Goal: Transaction & Acquisition: Download file/media

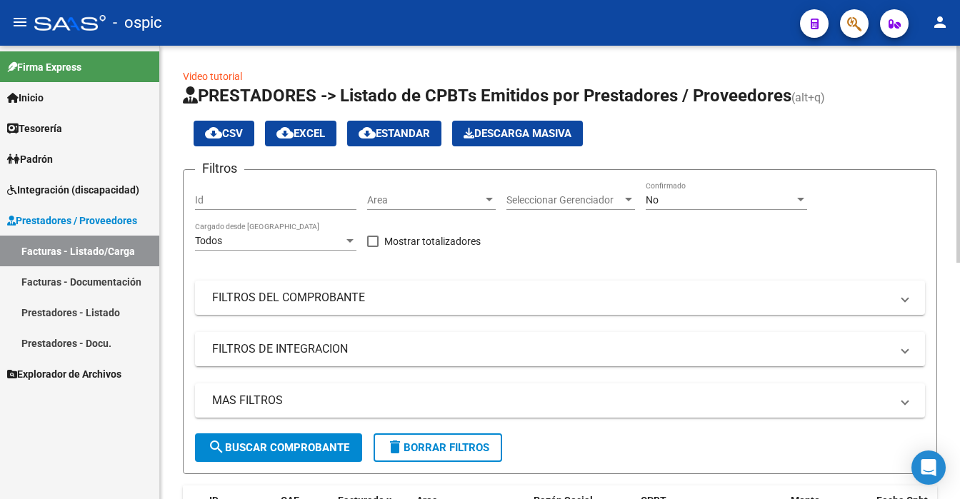
click at [696, 200] on div "No" at bounding box center [719, 200] width 149 height 12
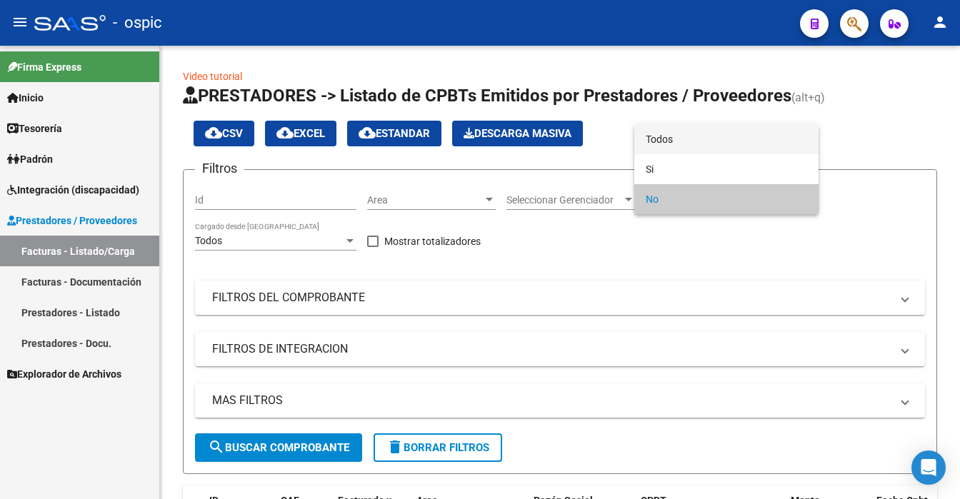
click at [694, 143] on span "Todos" at bounding box center [725, 139] width 161 height 30
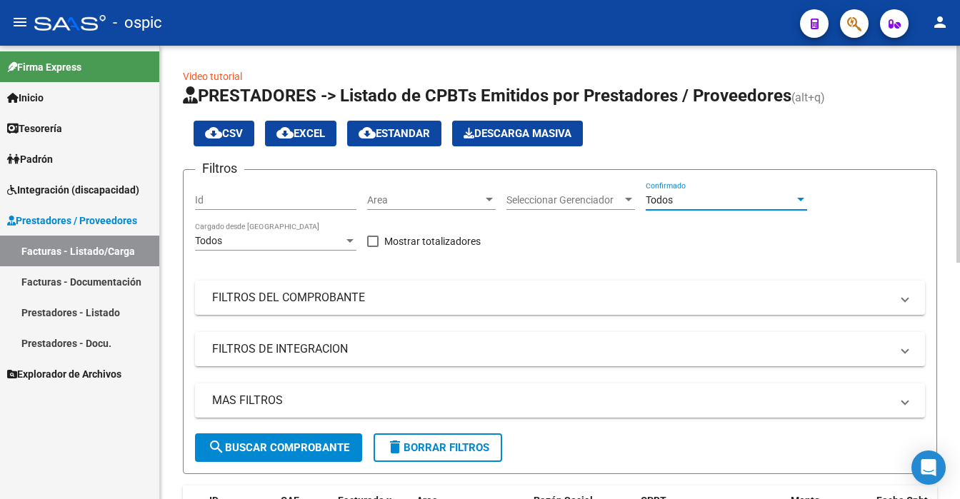
click at [224, 441] on span "search Buscar Comprobante" at bounding box center [278, 447] width 141 height 13
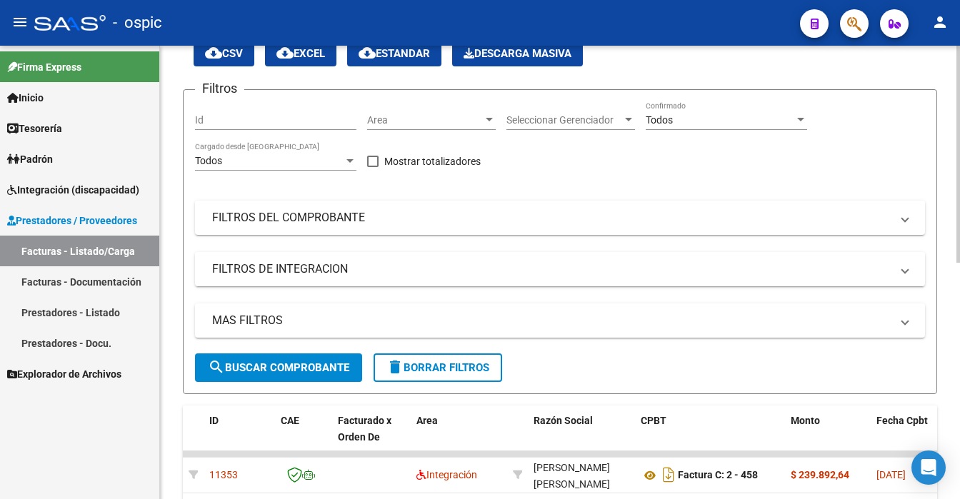
click at [954, 278] on div "Video tutorial PRESTADORES -> Listado de CPBTs Emitidos por Prestadores / Prove…" at bounding box center [561, 433] width 803 height 935
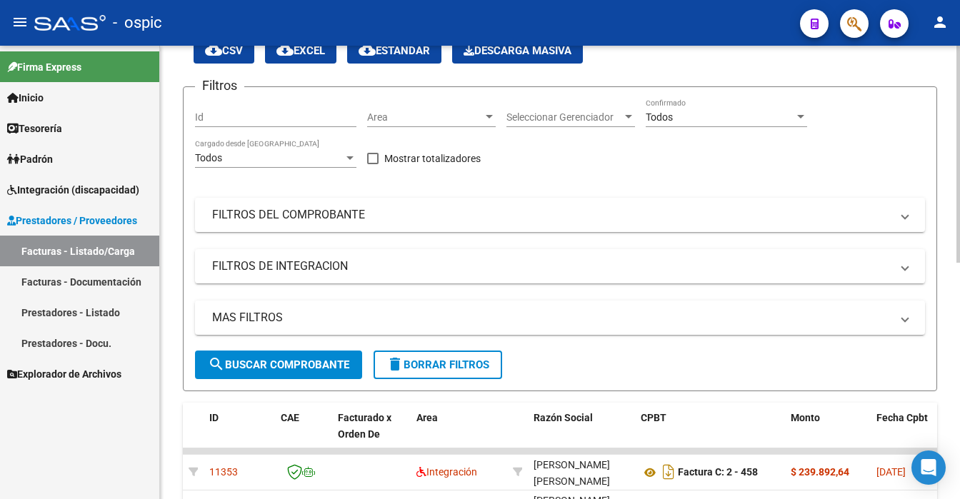
click at [957, 391] on div at bounding box center [958, 272] width 4 height 453
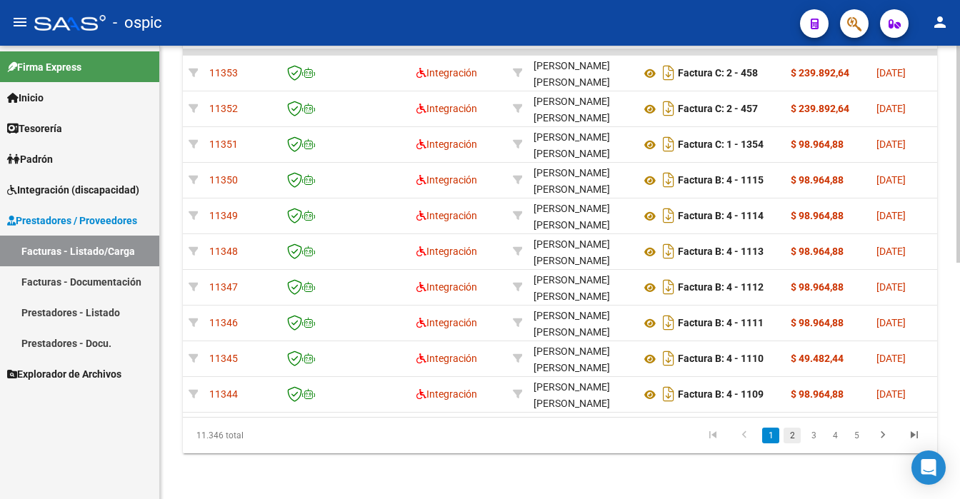
click at [791, 436] on link "2" at bounding box center [791, 436] width 17 height 16
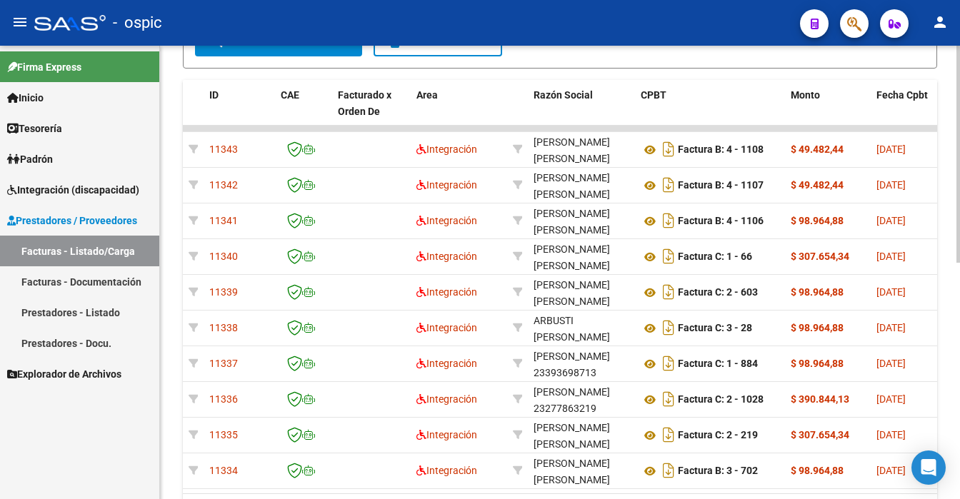
scroll to position [423, 0]
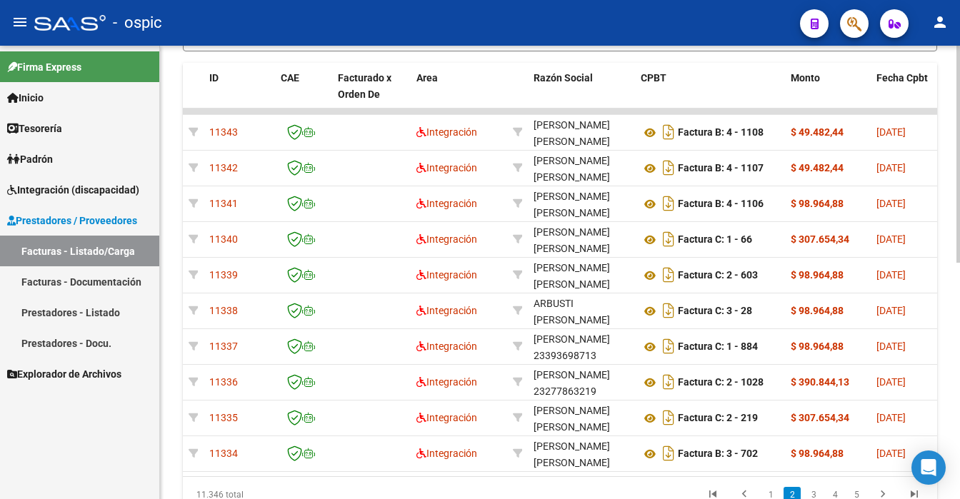
click at [957, 263] on div at bounding box center [958, 154] width 4 height 217
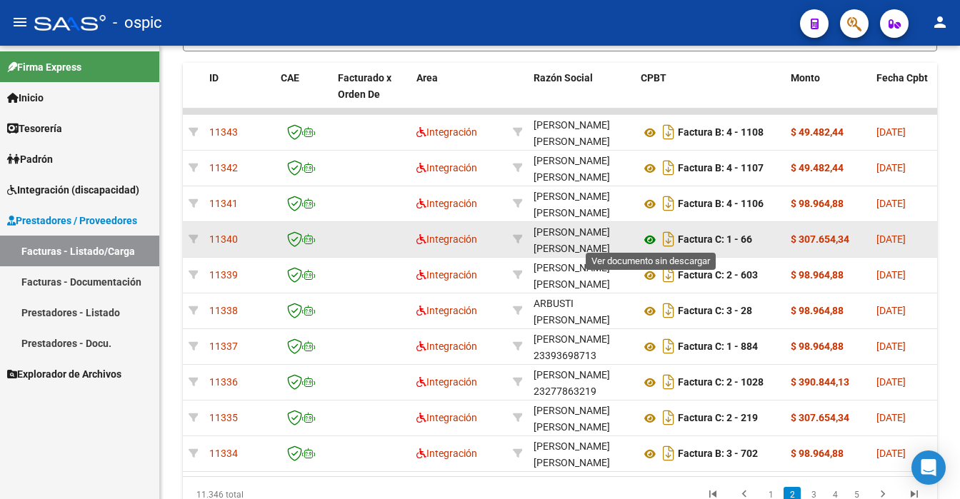
click at [651, 236] on icon at bounding box center [649, 239] width 19 height 17
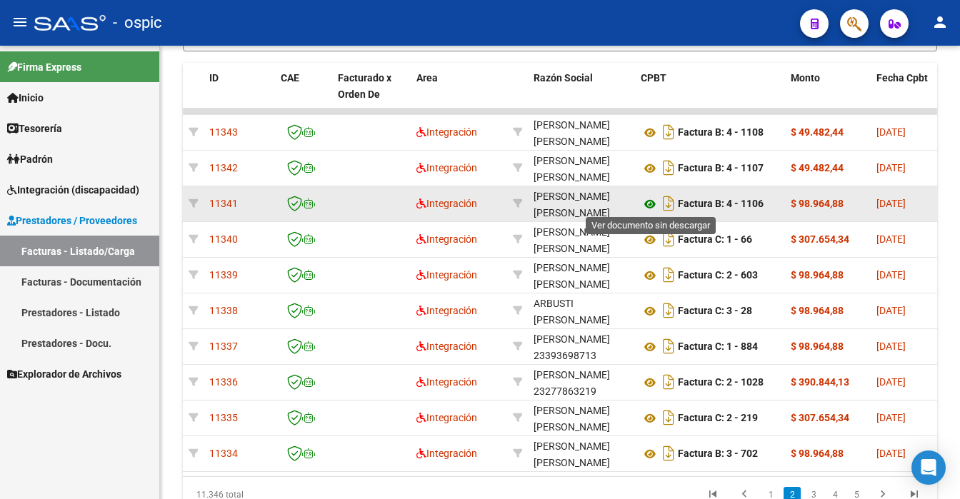
click at [651, 203] on icon at bounding box center [649, 204] width 19 height 17
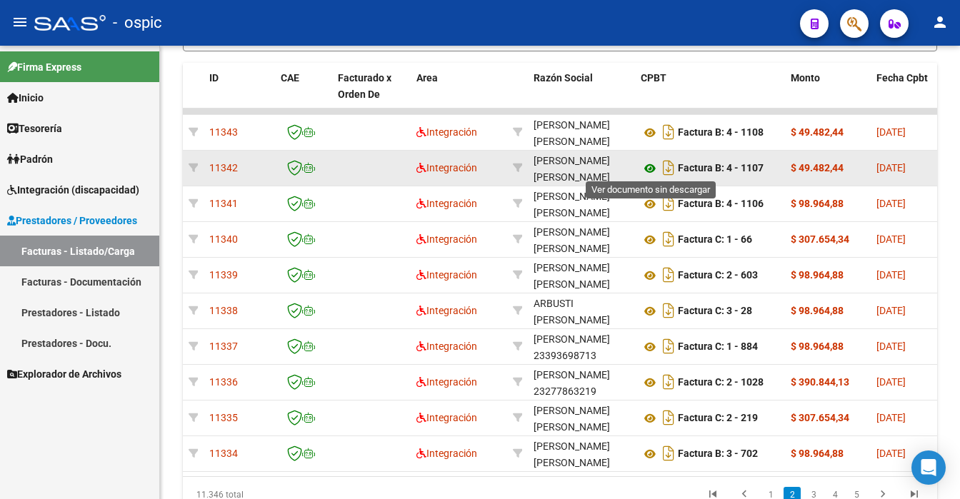
click at [645, 167] on icon at bounding box center [649, 168] width 19 height 17
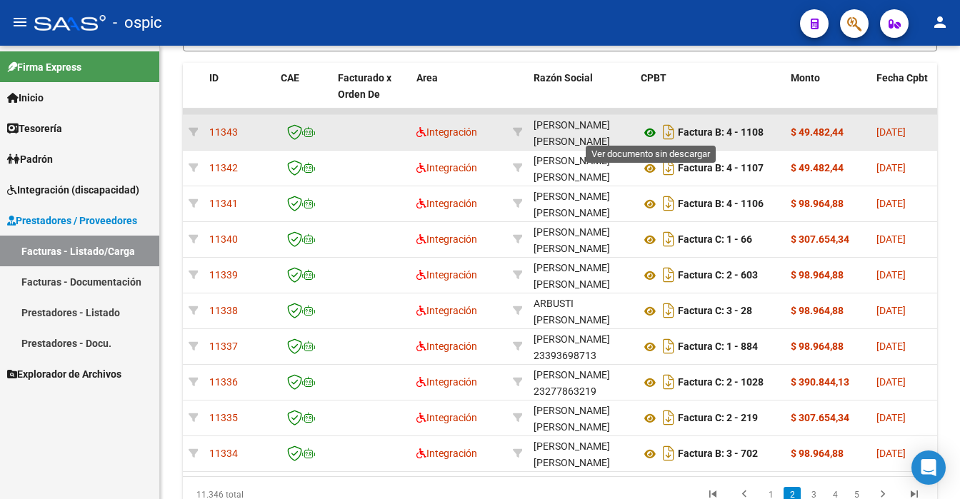
click at [644, 130] on icon at bounding box center [649, 132] width 19 height 17
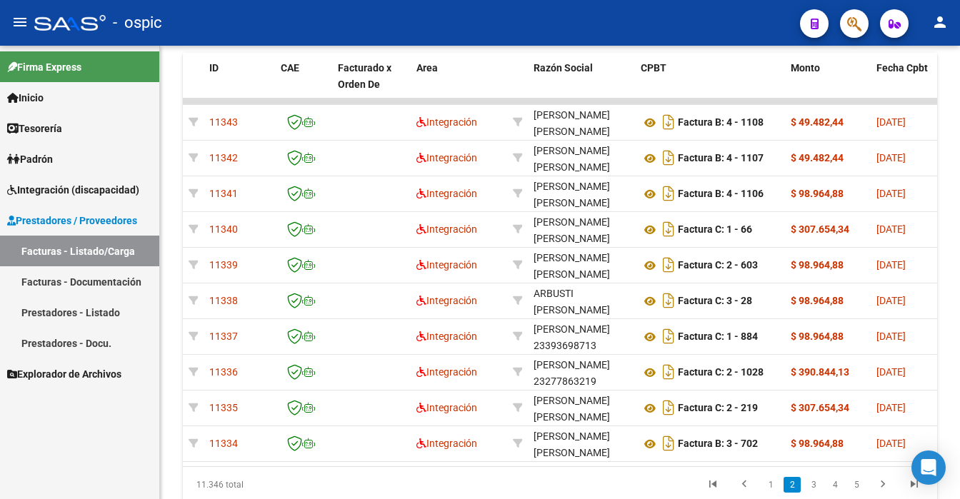
scroll to position [456, 0]
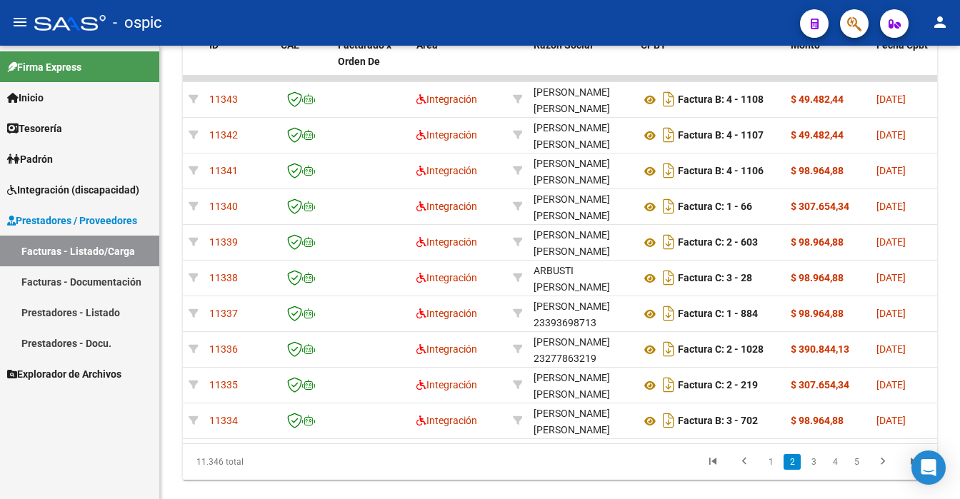
click at [959, 263] on div at bounding box center [958, 154] width 4 height 217
click at [768, 470] on link "1" at bounding box center [770, 462] width 17 height 16
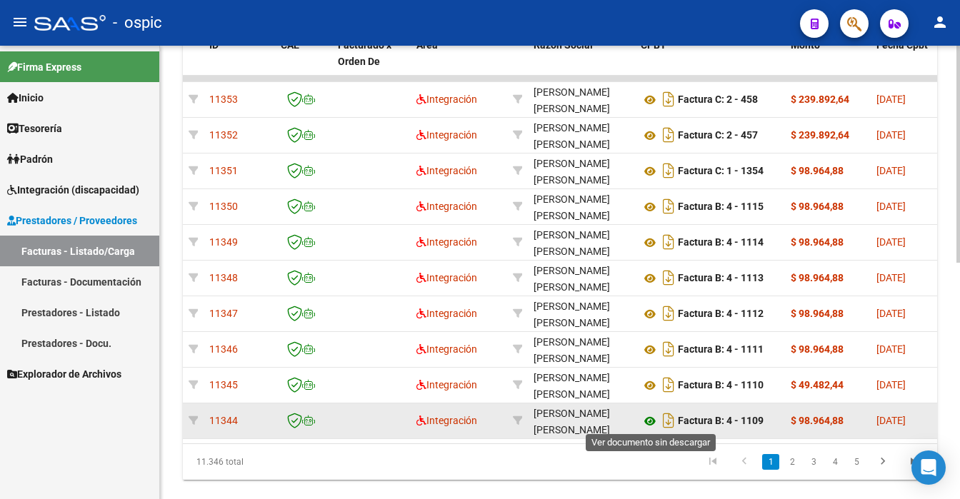
click at [645, 418] on icon at bounding box center [649, 421] width 19 height 17
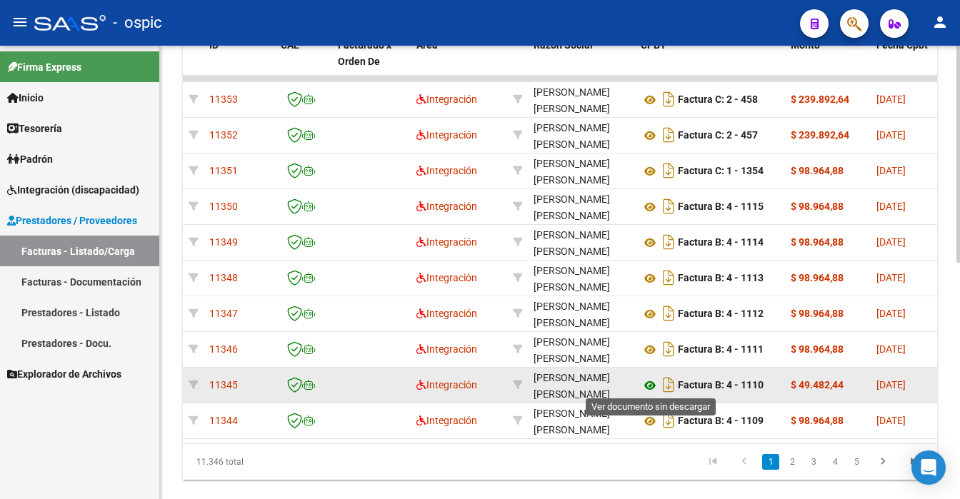
click at [643, 382] on icon at bounding box center [649, 385] width 19 height 17
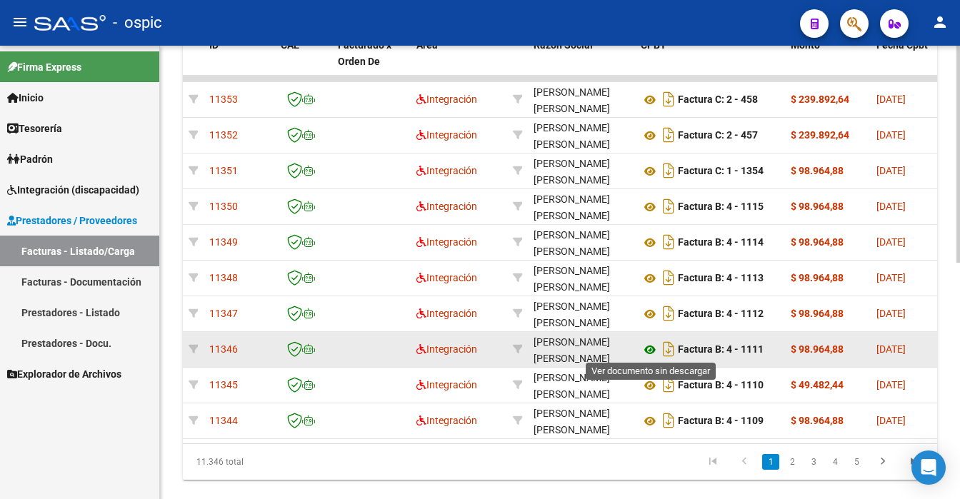
click at [648, 350] on icon at bounding box center [649, 349] width 19 height 17
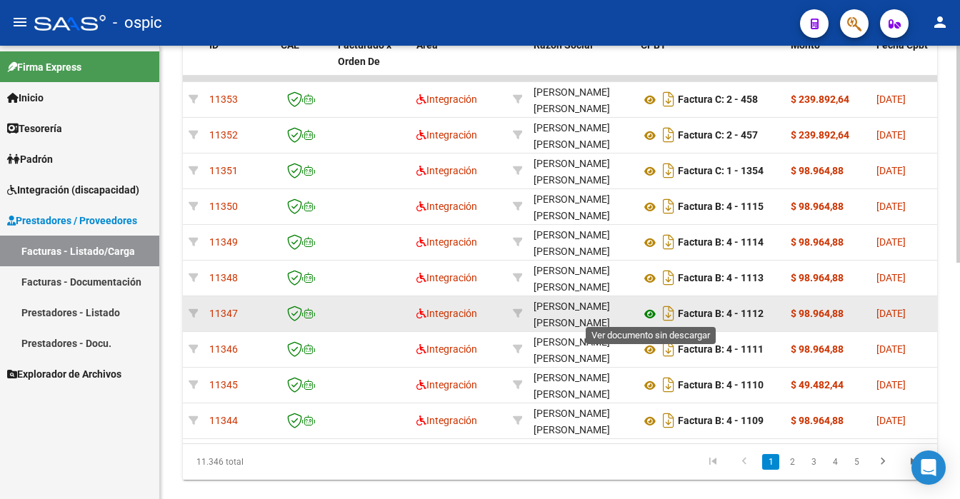
click at [645, 308] on icon at bounding box center [649, 314] width 19 height 17
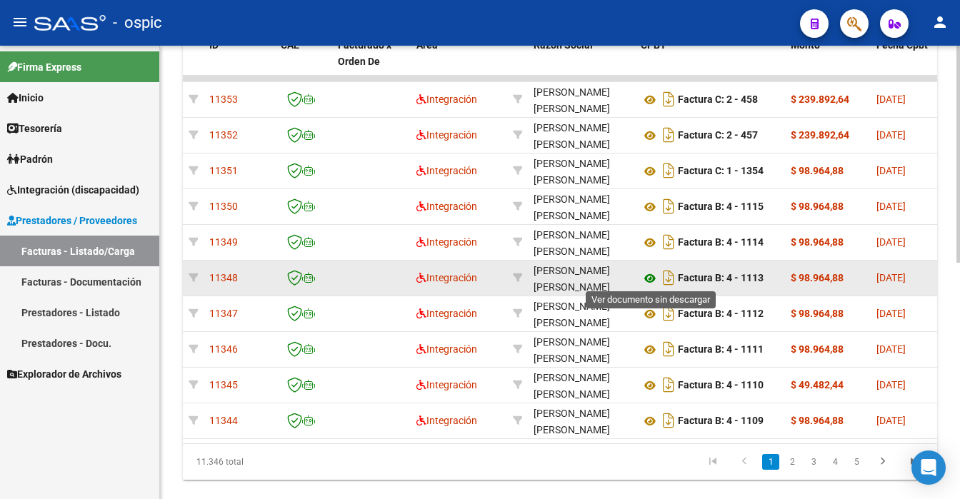
click at [650, 273] on icon at bounding box center [649, 278] width 19 height 17
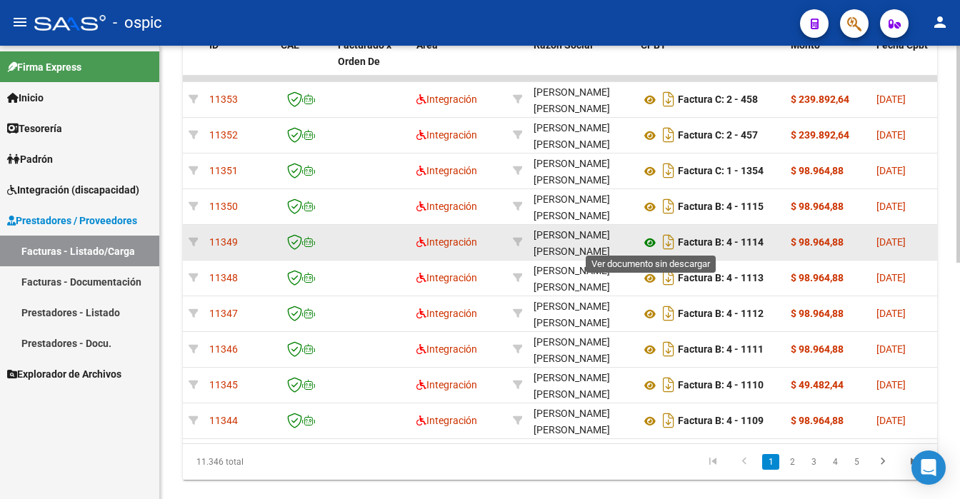
click at [647, 240] on icon at bounding box center [649, 242] width 19 height 17
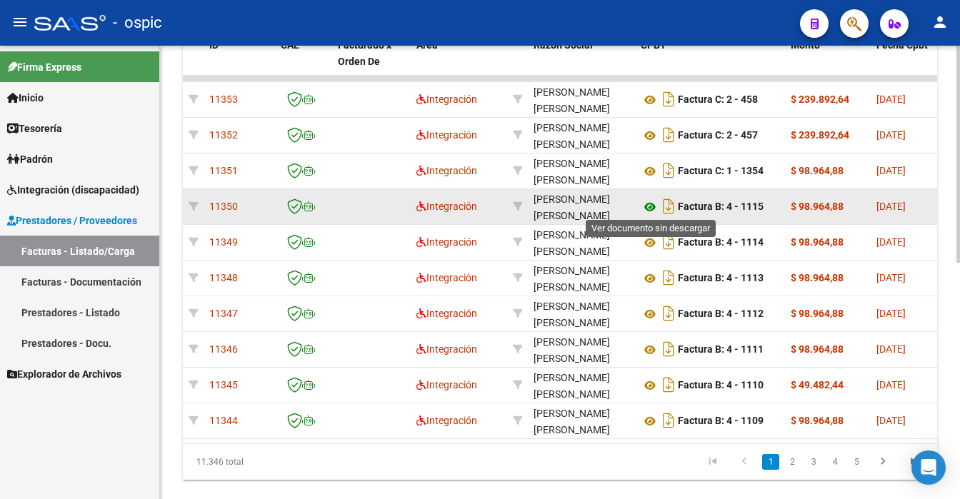
click at [648, 201] on icon at bounding box center [649, 206] width 19 height 17
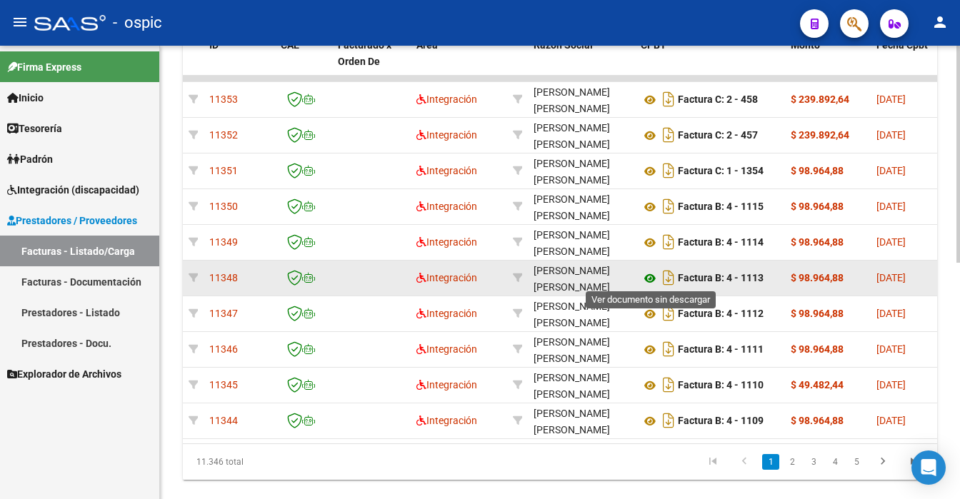
click at [650, 276] on icon at bounding box center [649, 278] width 19 height 17
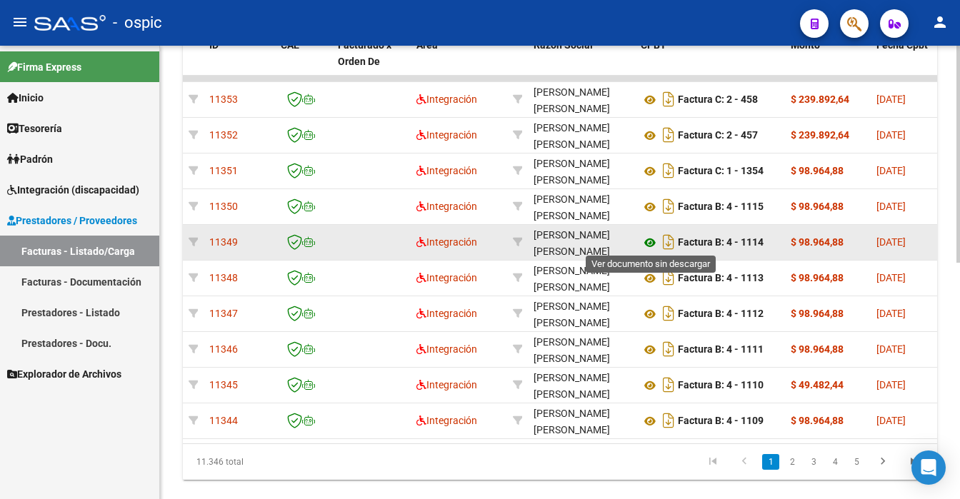
click at [649, 240] on icon at bounding box center [649, 242] width 19 height 17
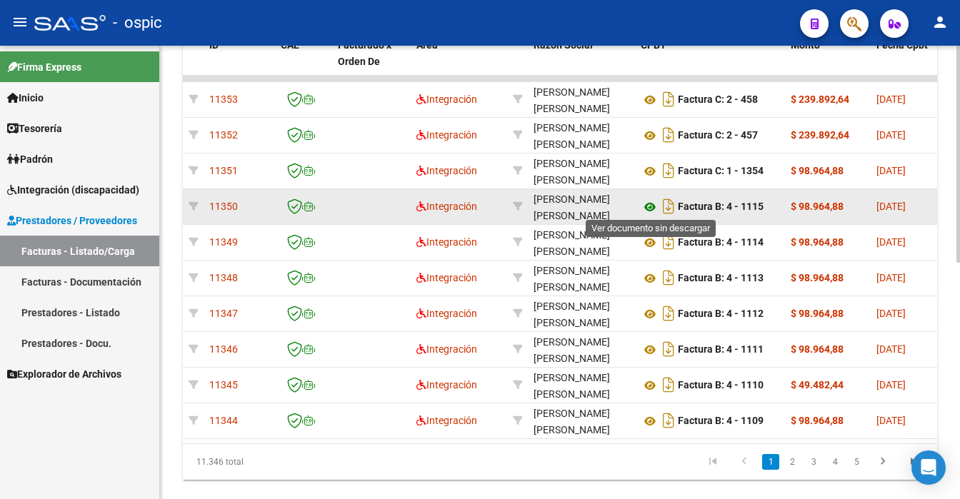
click at [647, 207] on icon at bounding box center [649, 206] width 19 height 17
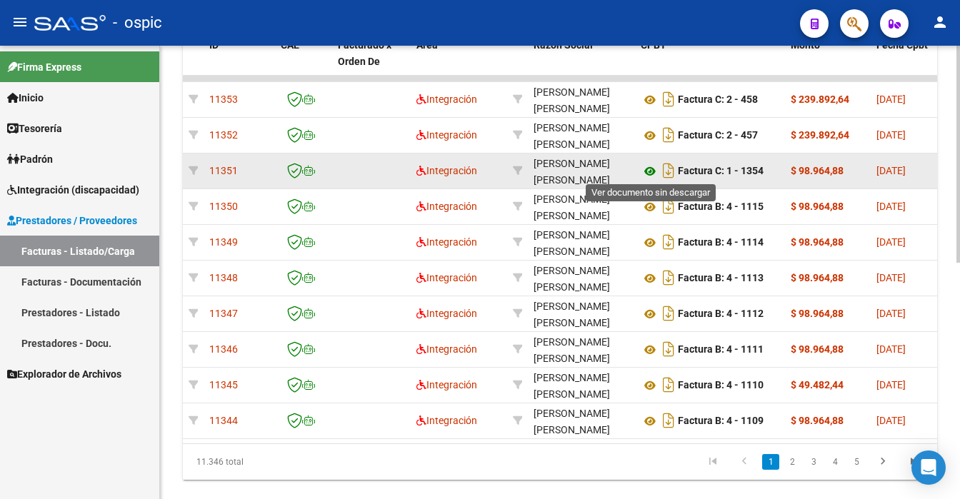
click at [647, 168] on icon at bounding box center [649, 171] width 19 height 17
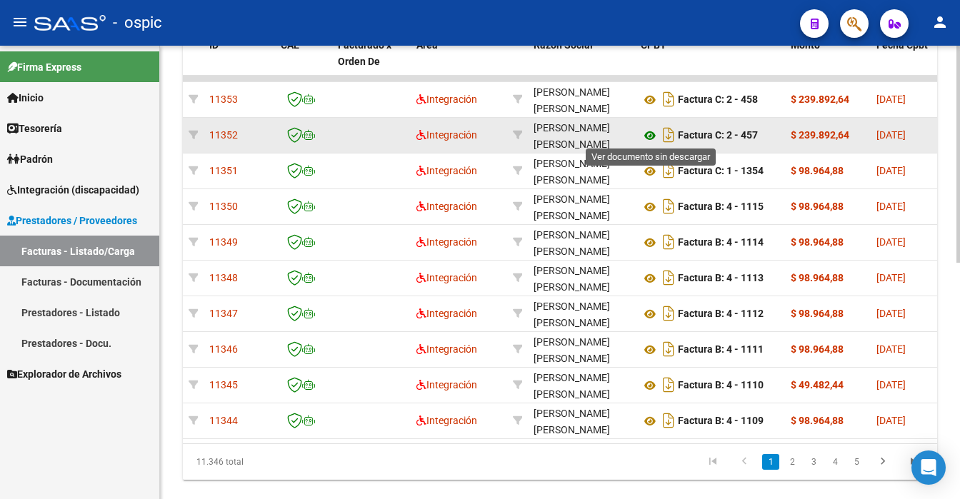
click at [644, 131] on icon at bounding box center [649, 135] width 19 height 17
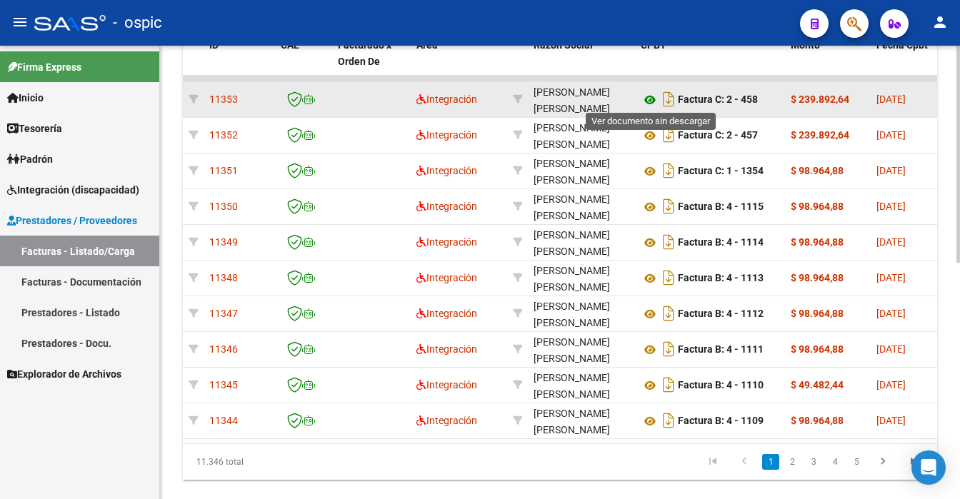
click at [643, 101] on icon at bounding box center [649, 99] width 19 height 17
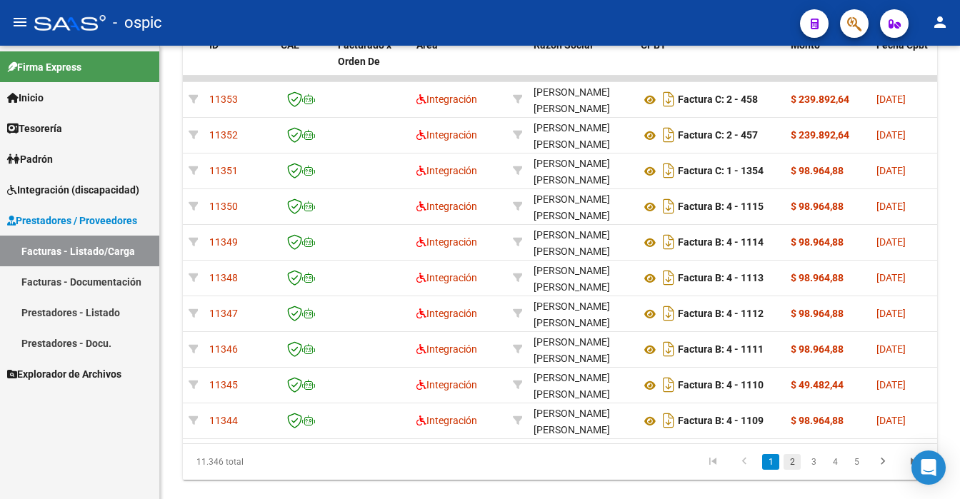
click at [790, 470] on link "2" at bounding box center [791, 462] width 17 height 16
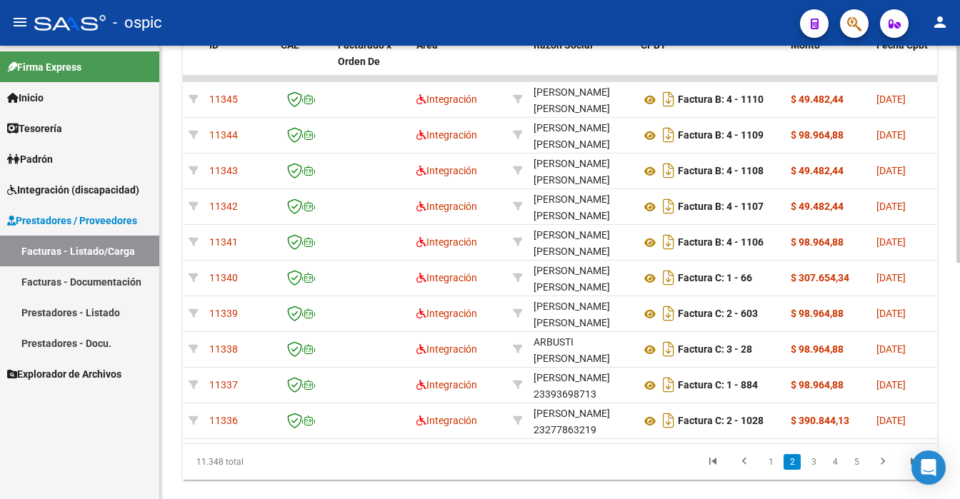
click at [959, 263] on div at bounding box center [958, 154] width 4 height 217
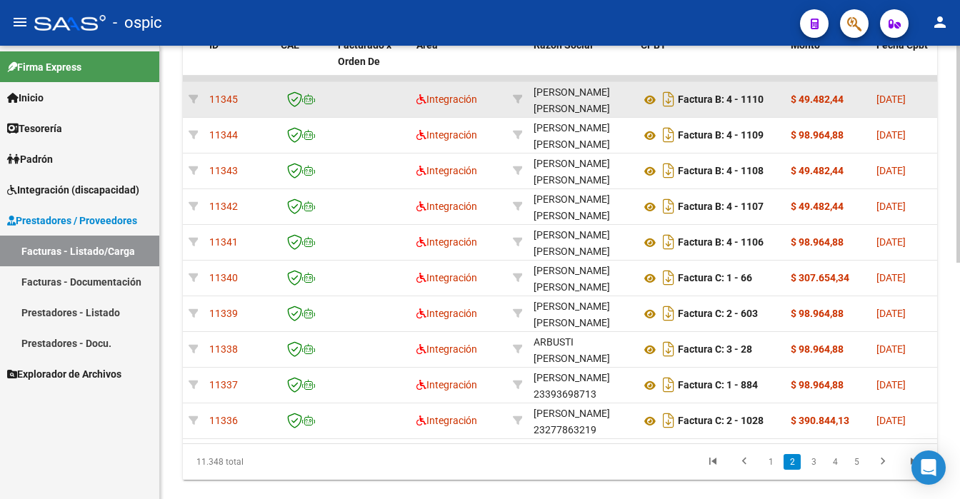
scroll to position [365, 0]
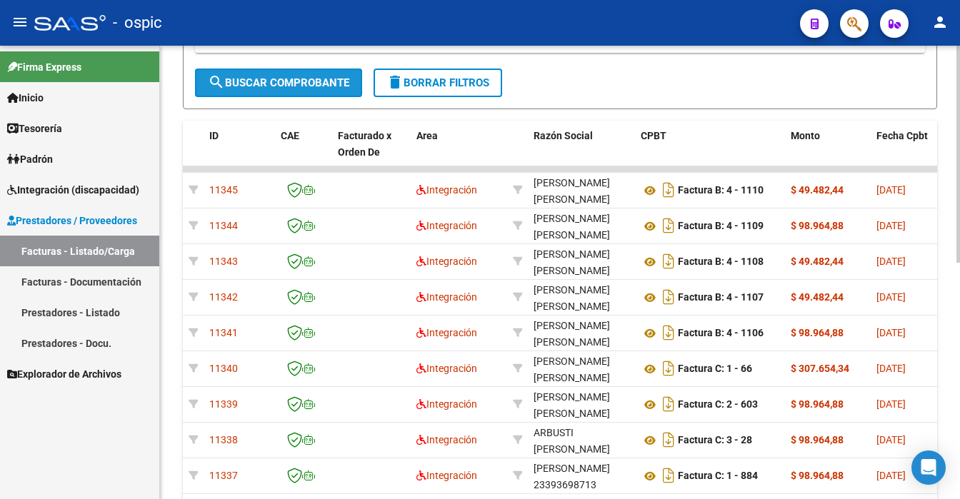
click at [269, 84] on span "search Buscar Comprobante" at bounding box center [278, 82] width 141 height 13
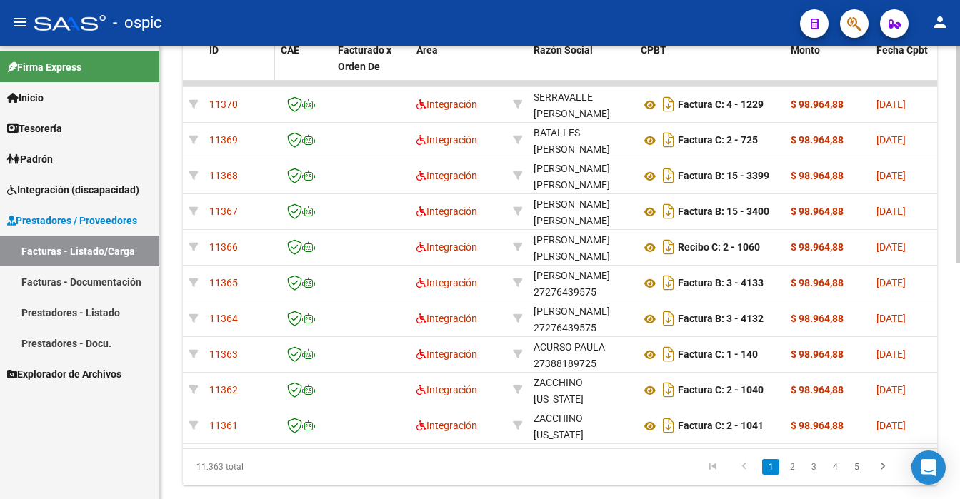
scroll to position [422, 0]
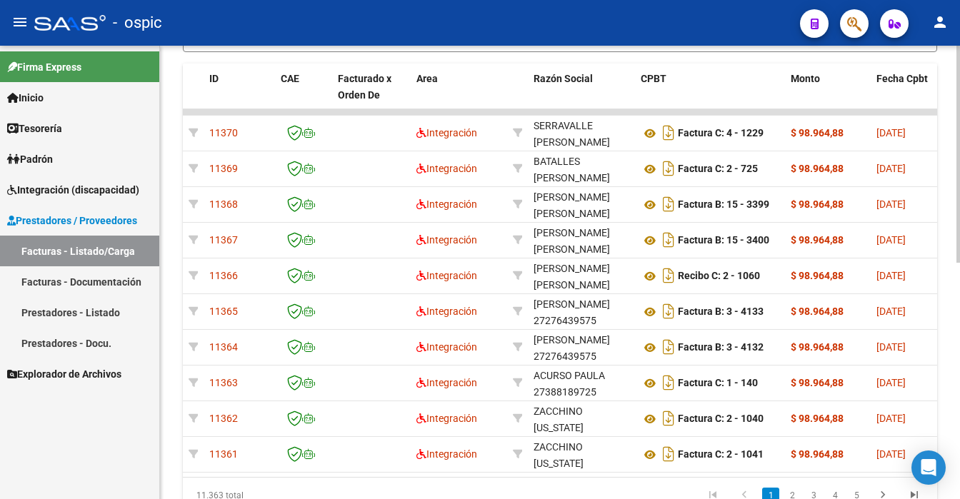
click at [959, 476] on div at bounding box center [958, 272] width 4 height 453
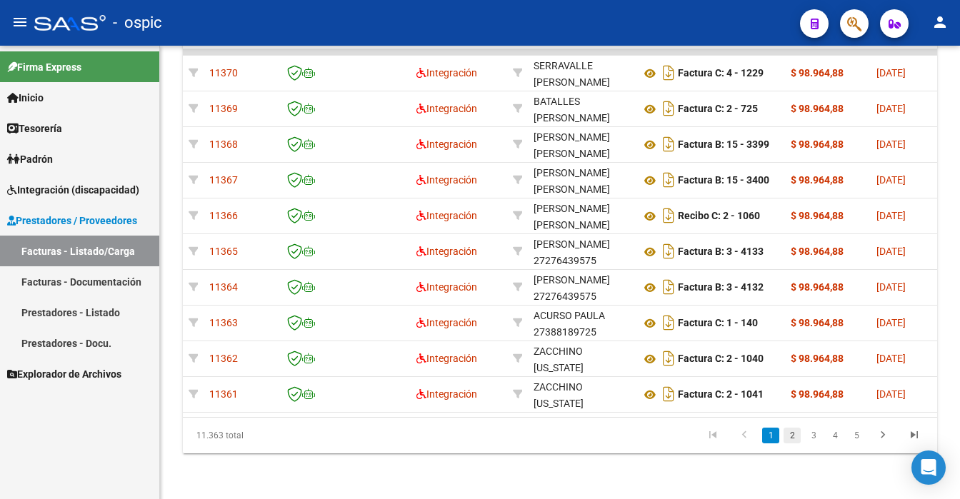
click at [797, 441] on link "2" at bounding box center [791, 436] width 17 height 16
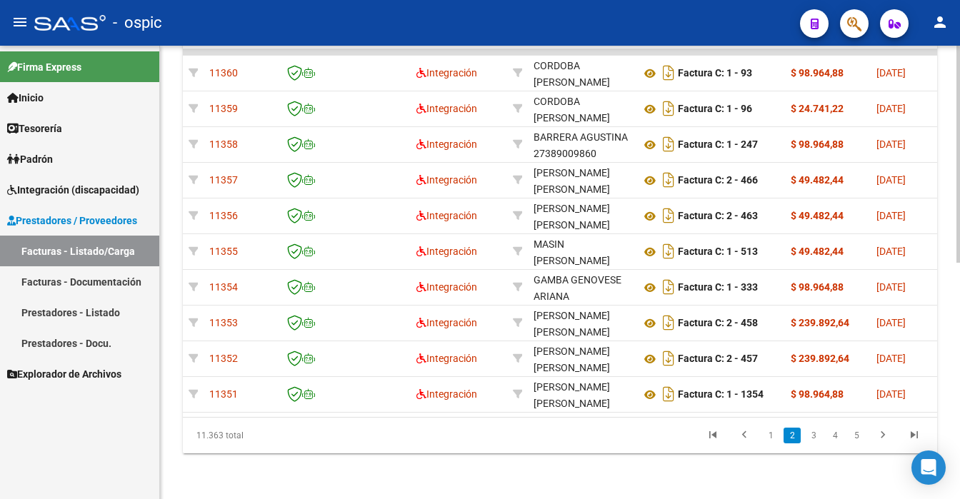
scroll to position [469, 0]
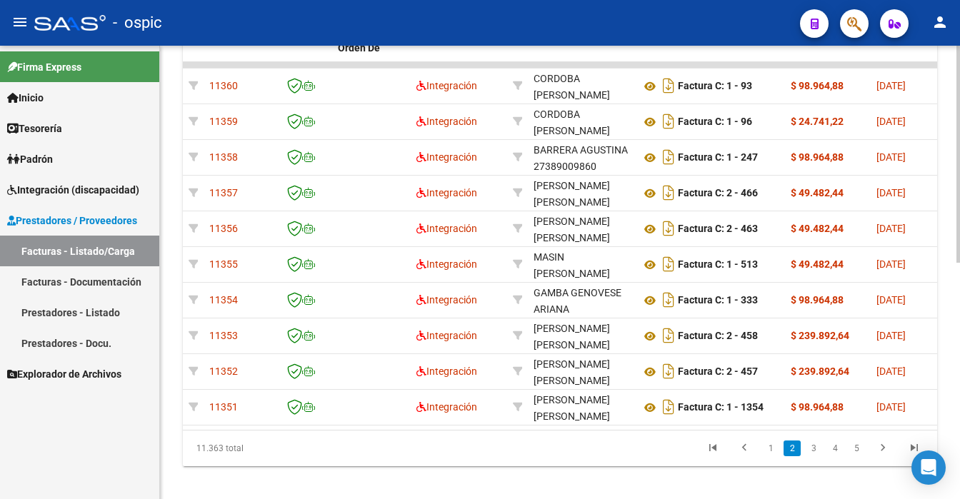
click at [959, 263] on div at bounding box center [958, 154] width 4 height 217
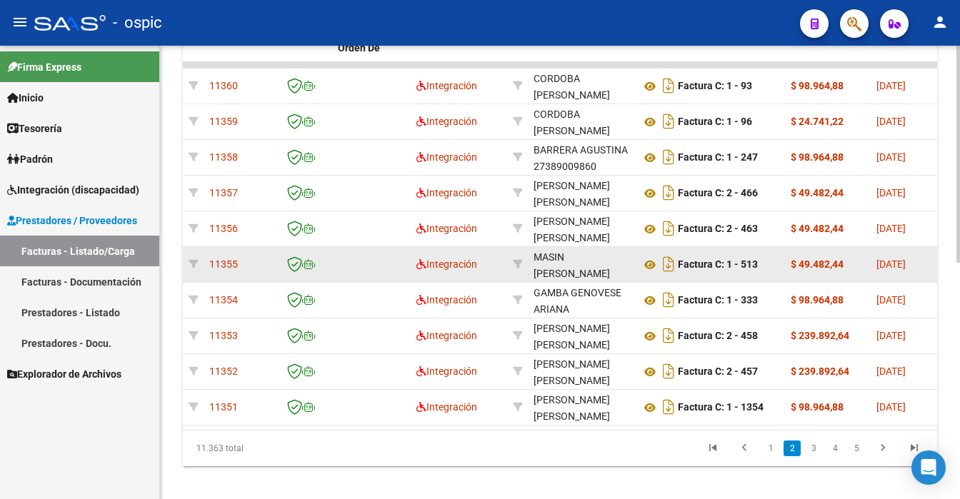
click at [831, 266] on strong "$ 49.482,44" at bounding box center [816, 263] width 53 height 11
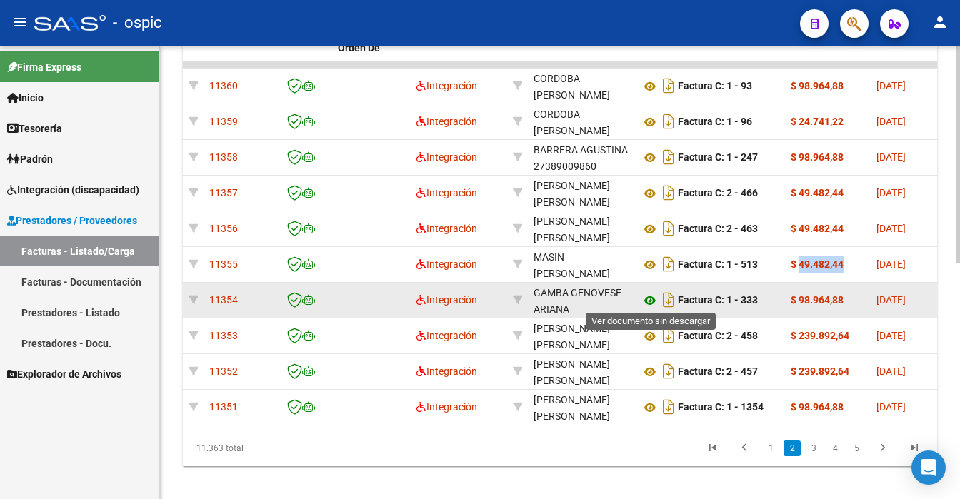
click at [650, 298] on icon at bounding box center [649, 300] width 19 height 17
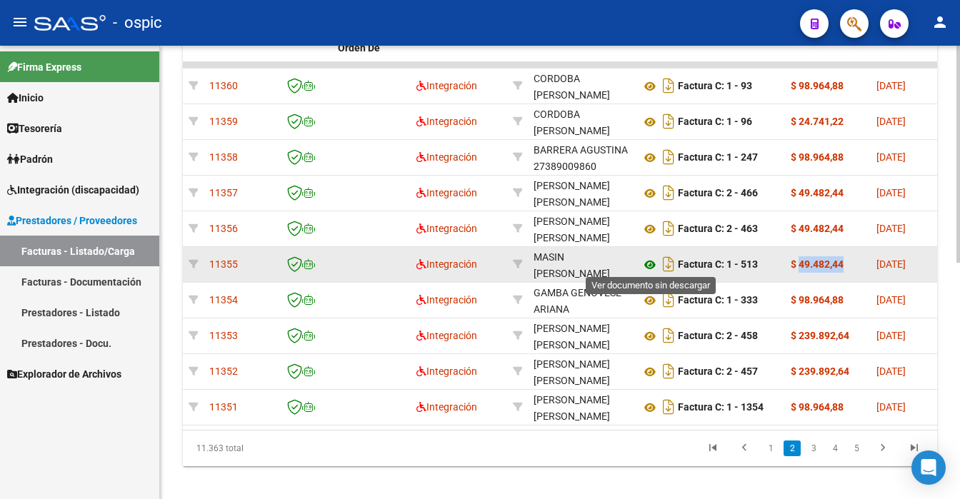
click at [651, 260] on icon at bounding box center [649, 264] width 19 height 17
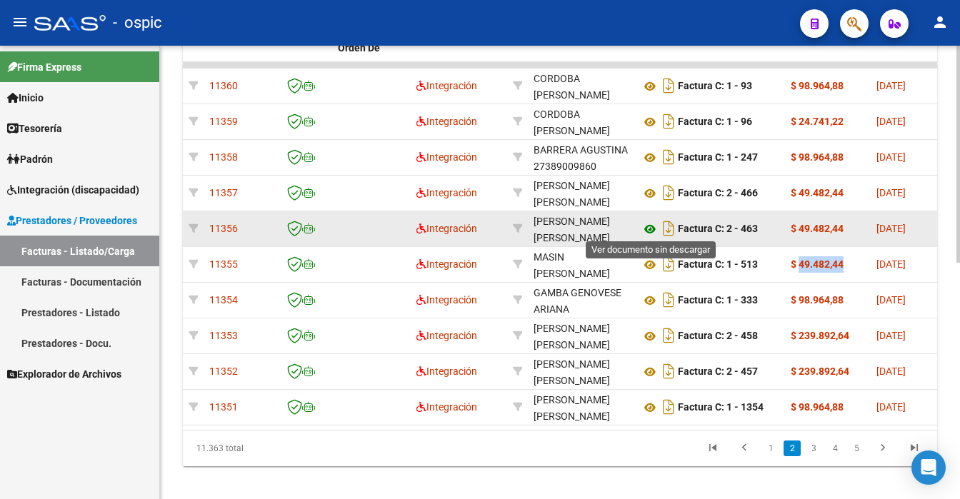
click at [648, 224] on icon at bounding box center [649, 229] width 19 height 17
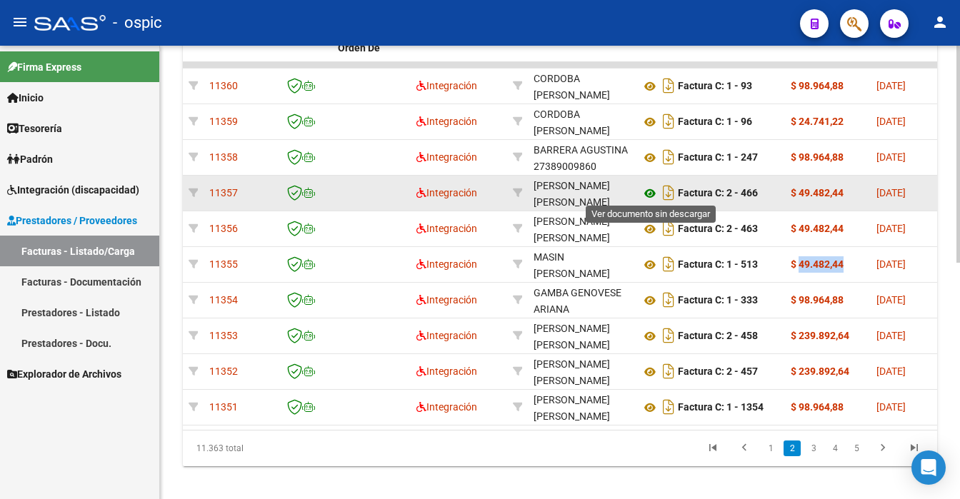
click at [651, 196] on icon at bounding box center [649, 193] width 19 height 17
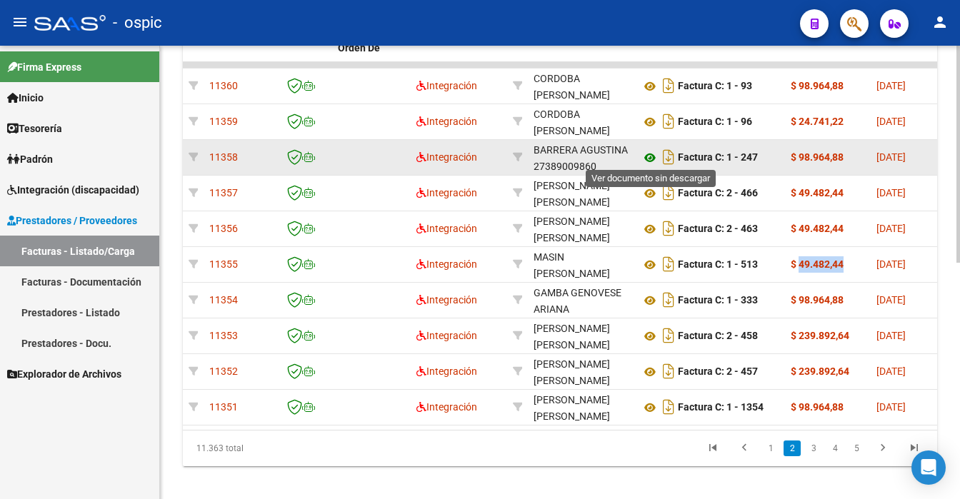
click at [643, 154] on icon at bounding box center [649, 157] width 19 height 17
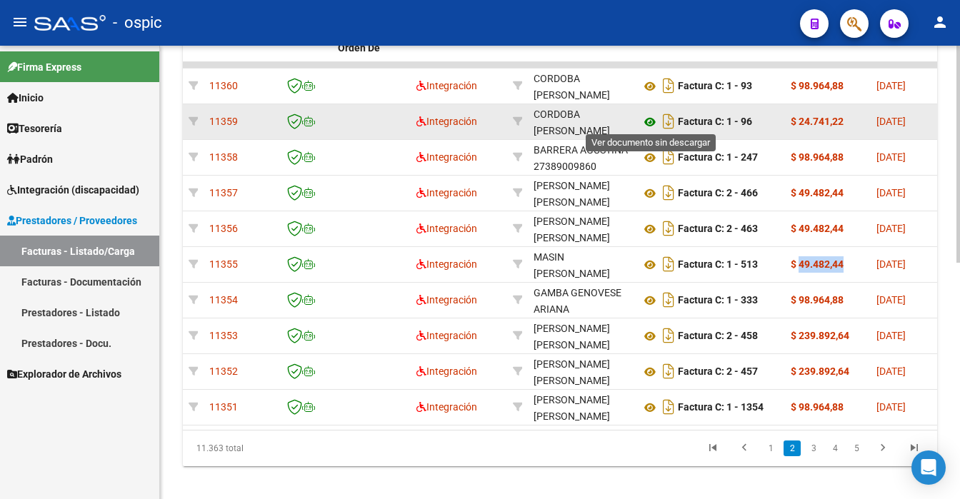
click at [645, 117] on icon at bounding box center [649, 122] width 19 height 17
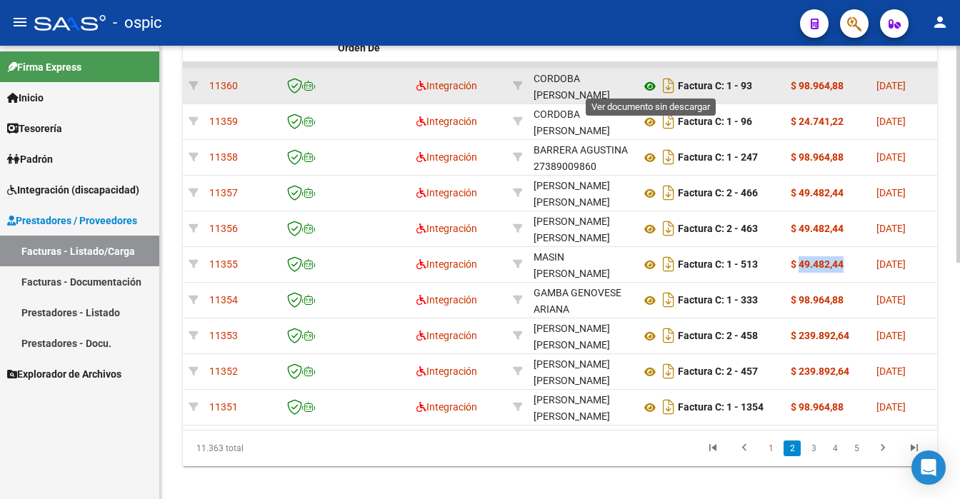
click at [650, 79] on icon at bounding box center [649, 86] width 19 height 17
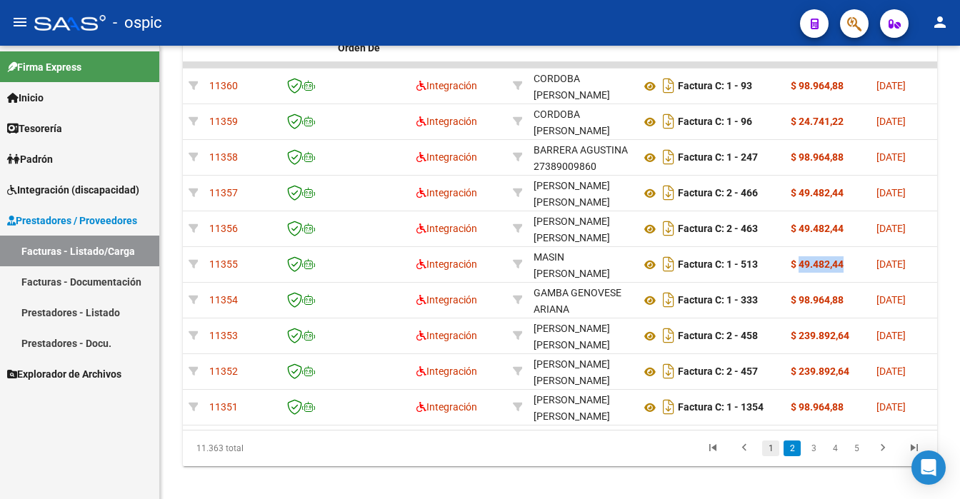
click at [770, 456] on link "1" at bounding box center [770, 449] width 17 height 16
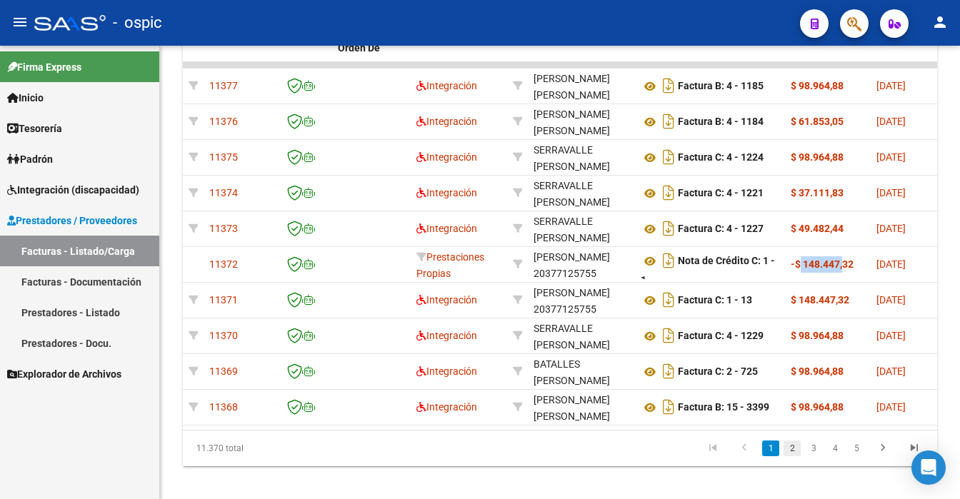
click at [788, 455] on link "2" at bounding box center [791, 449] width 17 height 16
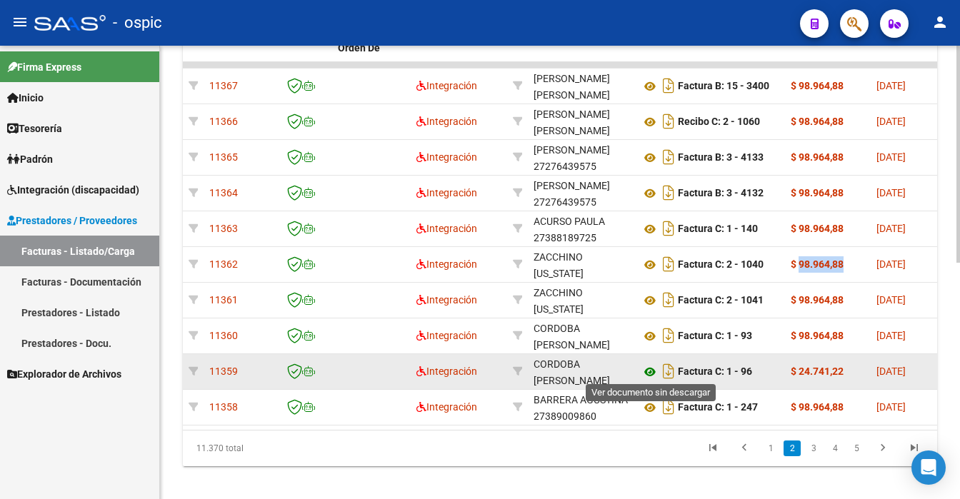
click at [651, 370] on icon at bounding box center [649, 371] width 19 height 17
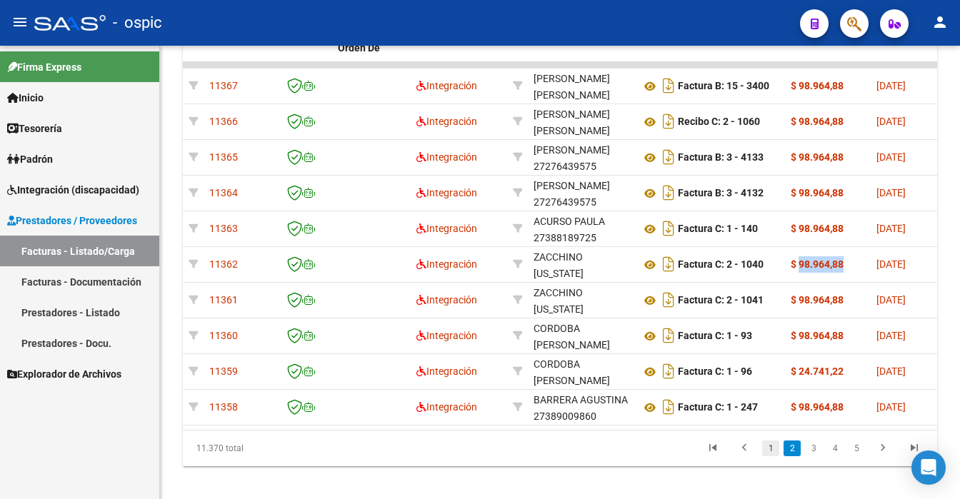
click at [770, 455] on link "1" at bounding box center [770, 449] width 17 height 16
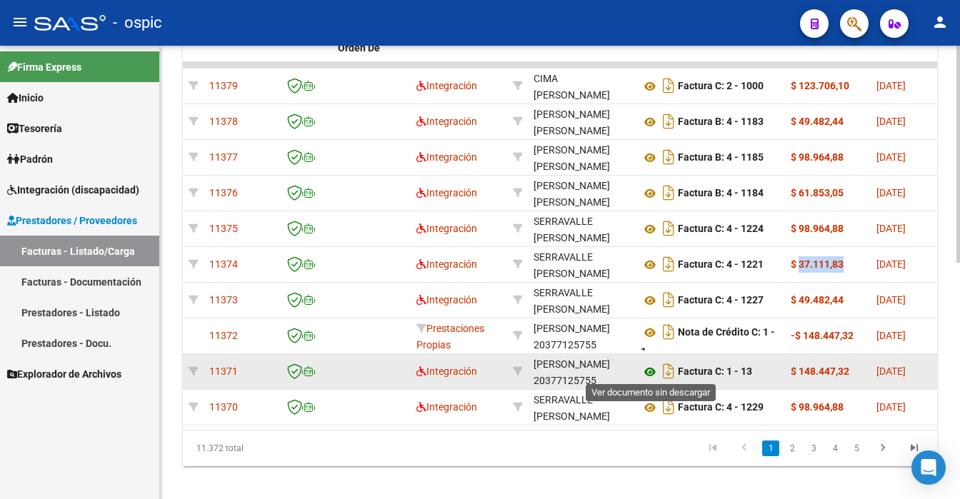
click at [648, 368] on icon at bounding box center [649, 371] width 19 height 17
